Goal: Information Seeking & Learning: Learn about a topic

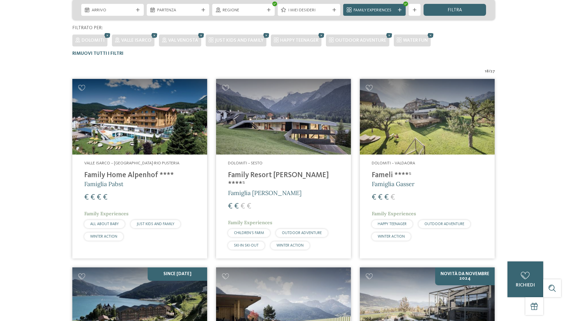
scroll to position [174, 0]
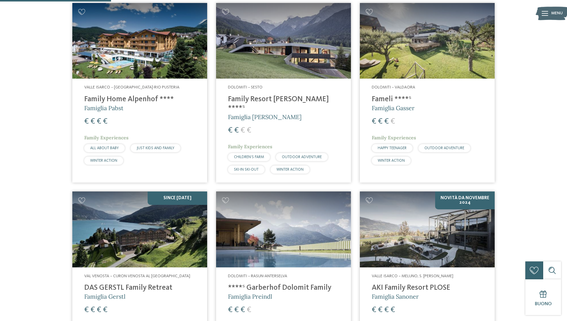
scroll to position [280, 0]
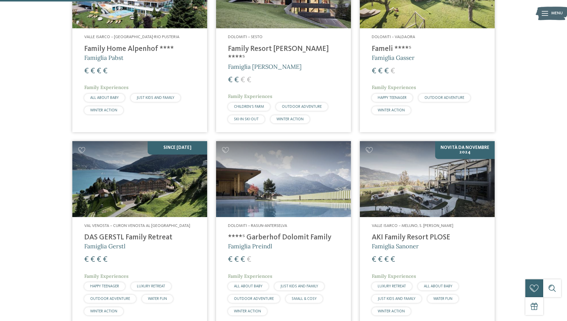
click at [146, 233] on h4 "DAS GERSTL Family Retreat" at bounding box center [139, 237] width 111 height 9
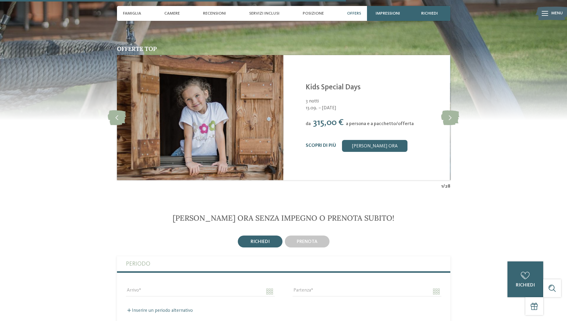
scroll to position [1252, 0]
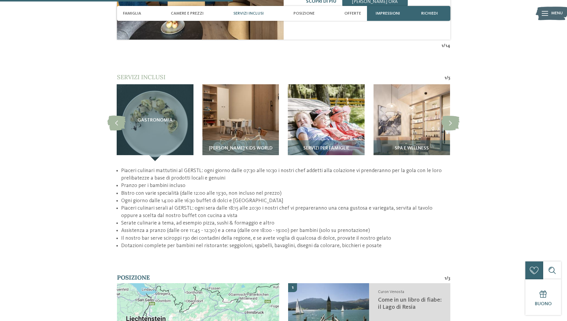
scroll to position [825, 0]
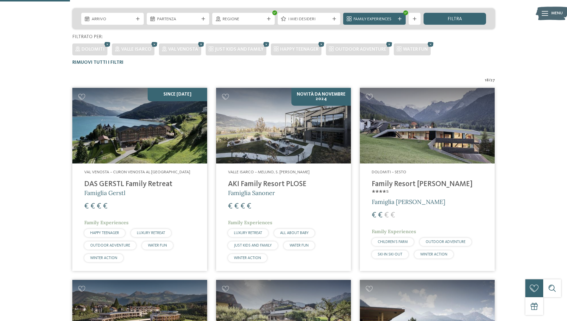
scroll to position [195, 0]
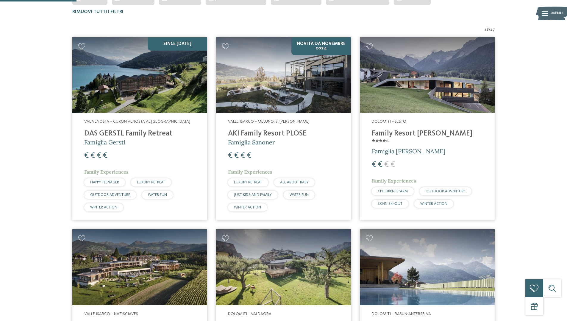
click at [284, 99] on img at bounding box center [283, 75] width 135 height 76
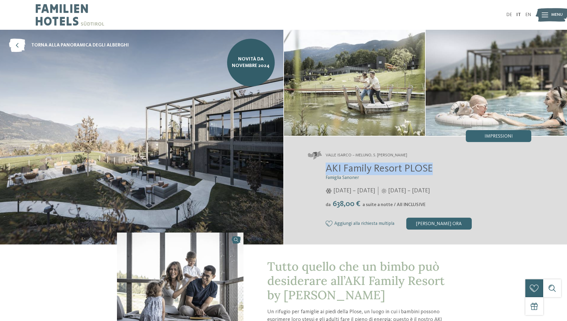
drag, startPoint x: 328, startPoint y: 168, endPoint x: 450, endPoint y: 164, distance: 122.7
click at [450, 164] on h2 "AKI Family Resort PLOSE" at bounding box center [429, 169] width 206 height 13
copy span "AKI Family Resort PLOSE"
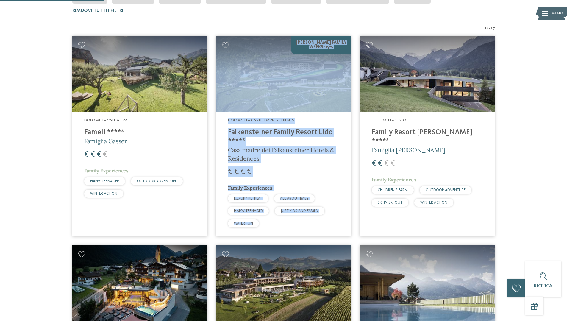
scroll to position [367, 0]
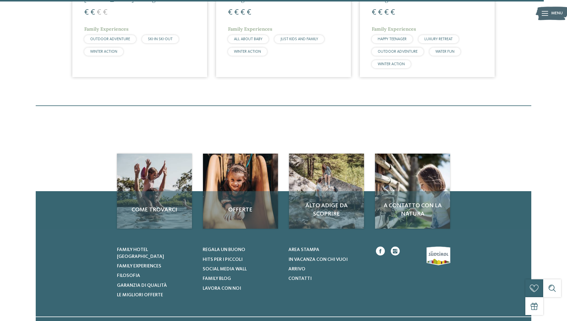
scroll to position [1392, 0]
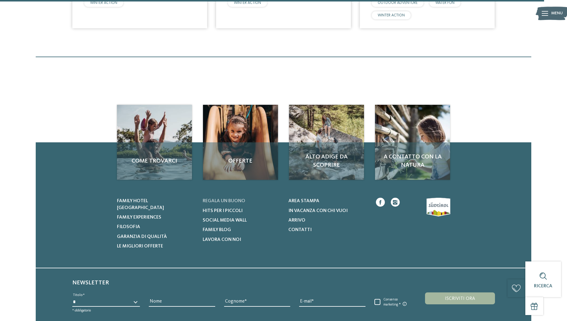
click at [216, 202] on span "Regala un buono" at bounding box center [224, 201] width 43 height 5
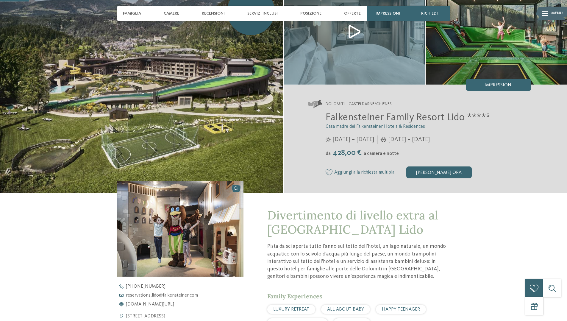
scroll to position [101, 0]
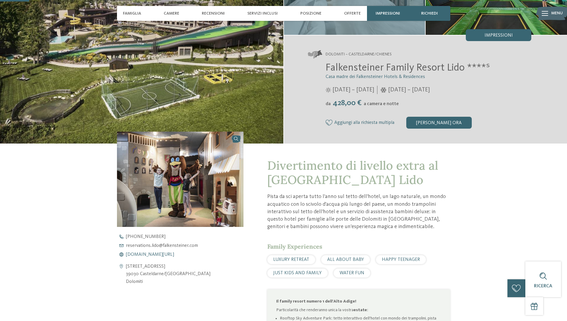
click at [149, 253] on span "[DOMAIN_NAME][URL]" at bounding box center [150, 254] width 48 height 5
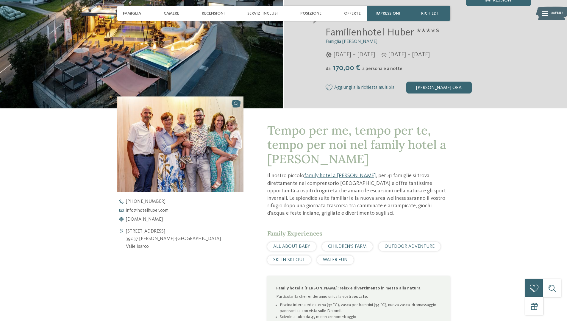
scroll to position [159, 0]
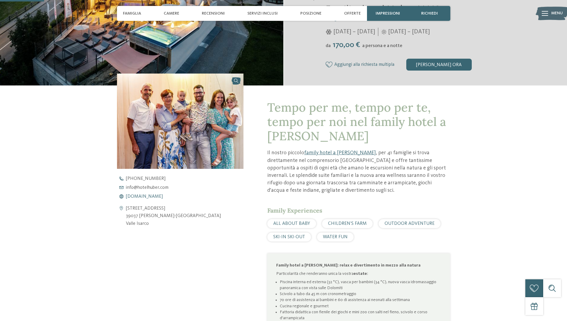
click at [145, 197] on span "www.hotelhuber.com" at bounding box center [144, 196] width 37 height 5
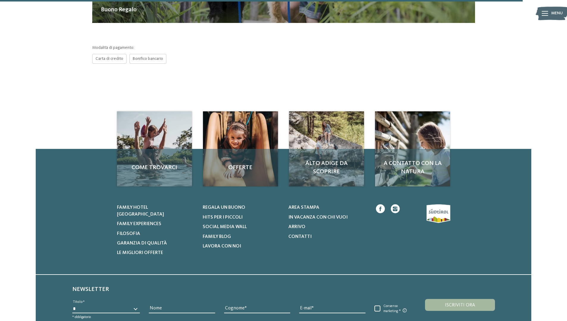
scroll to position [359, 0]
